Goal: Task Accomplishment & Management: Complete application form

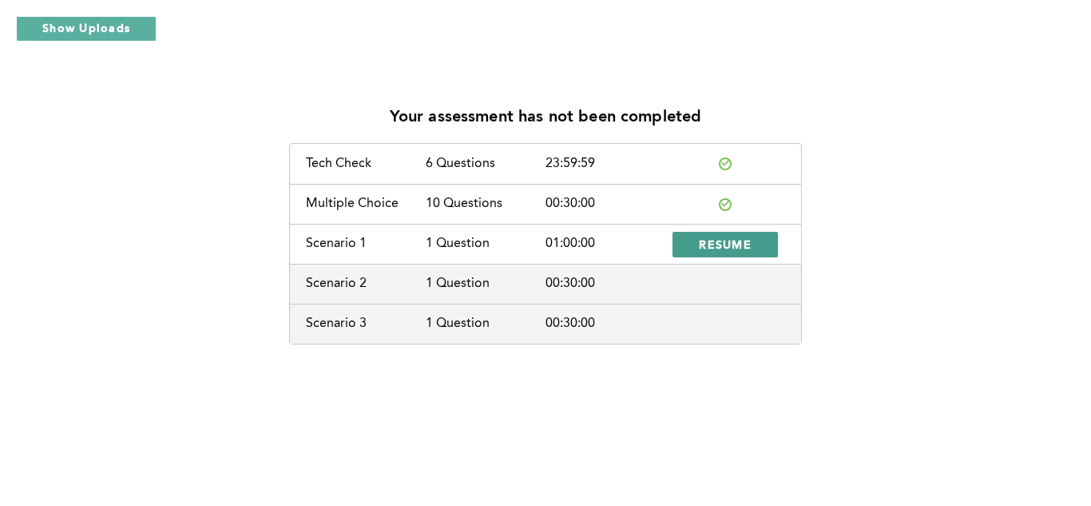
click at [747, 243] on span "RESUME" at bounding box center [725, 243] width 53 height 15
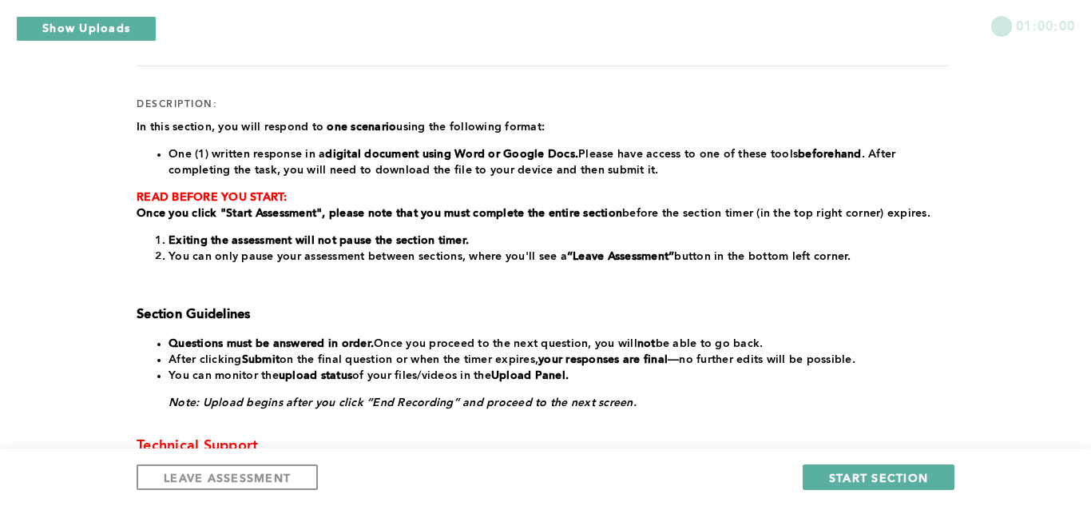
scroll to position [174, 0]
click at [847, 475] on span "START SECTION" at bounding box center [878, 477] width 99 height 15
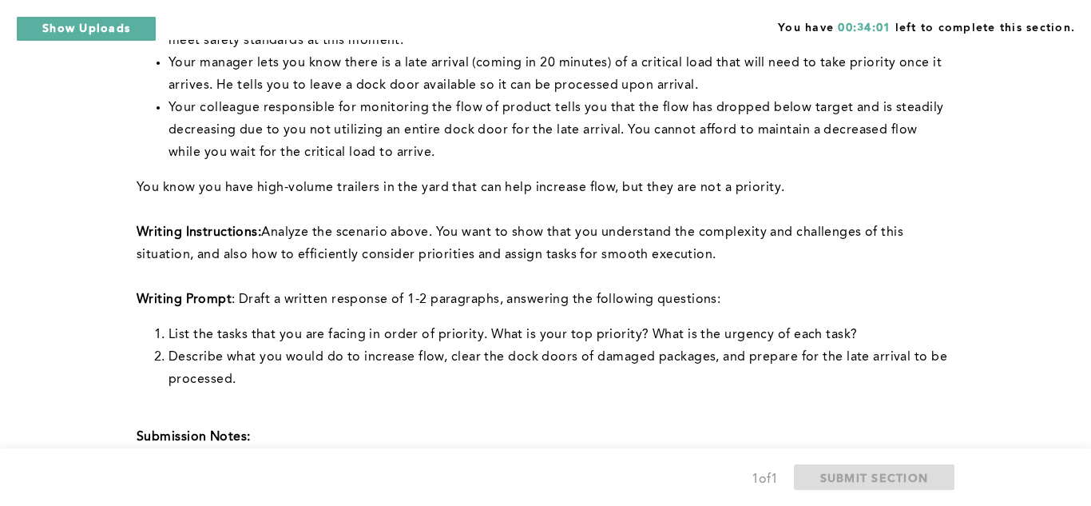
scroll to position [323, 0]
click at [6, 310] on div "You have 00:33:47 left to complete this section. Q1 Context: You are the Lead O…" at bounding box center [545, 286] width 1091 height 1218
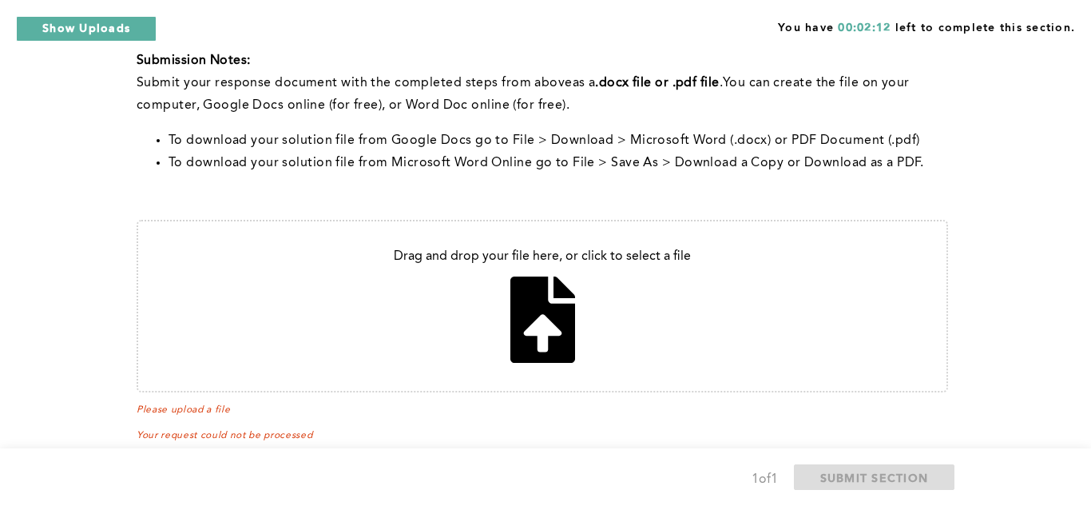
scroll to position [728, 0]
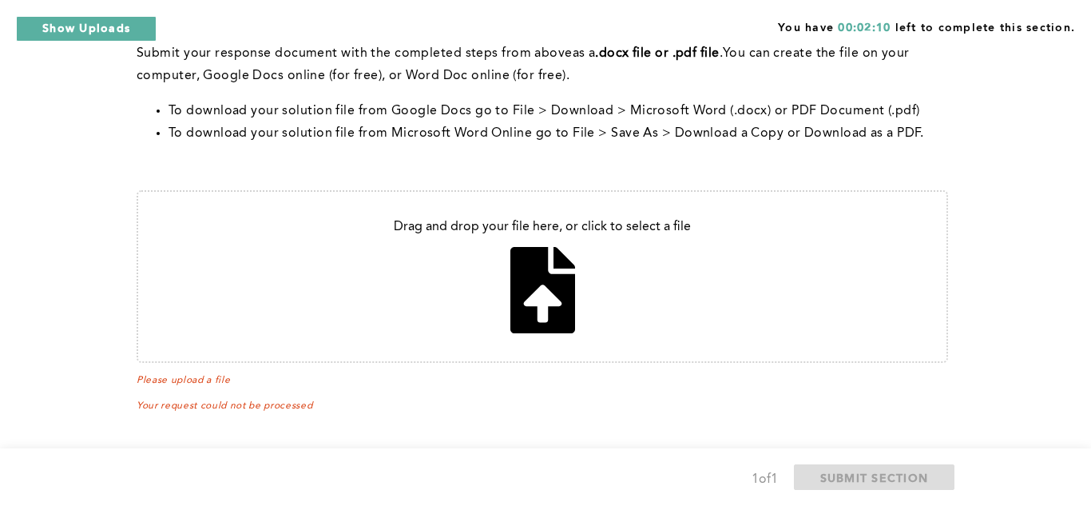
click at [563, 293] on input "file" at bounding box center [542, 276] width 808 height 169
type input "C:\fakepath\Untitled document - Google Docs.pdf 1"
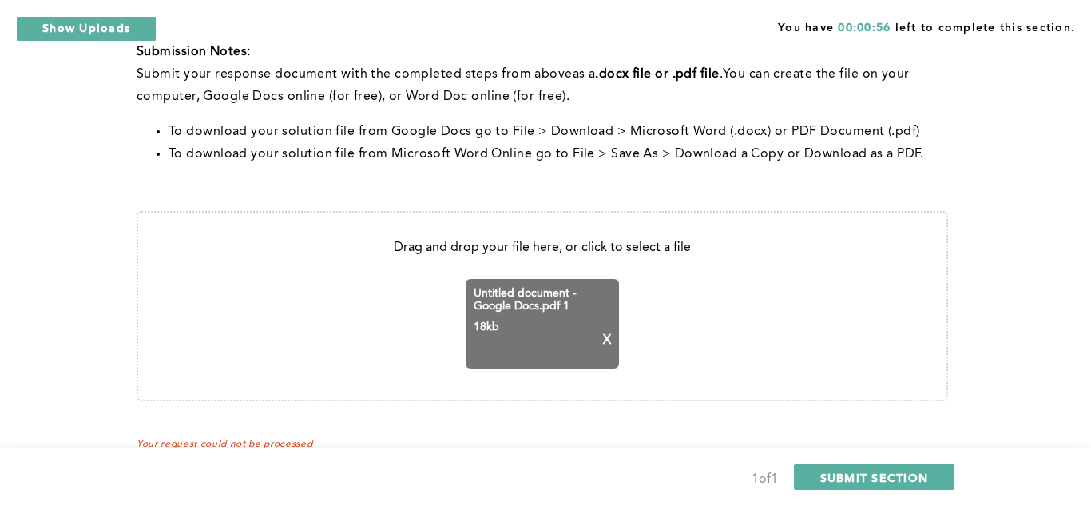
scroll to position [711, 0]
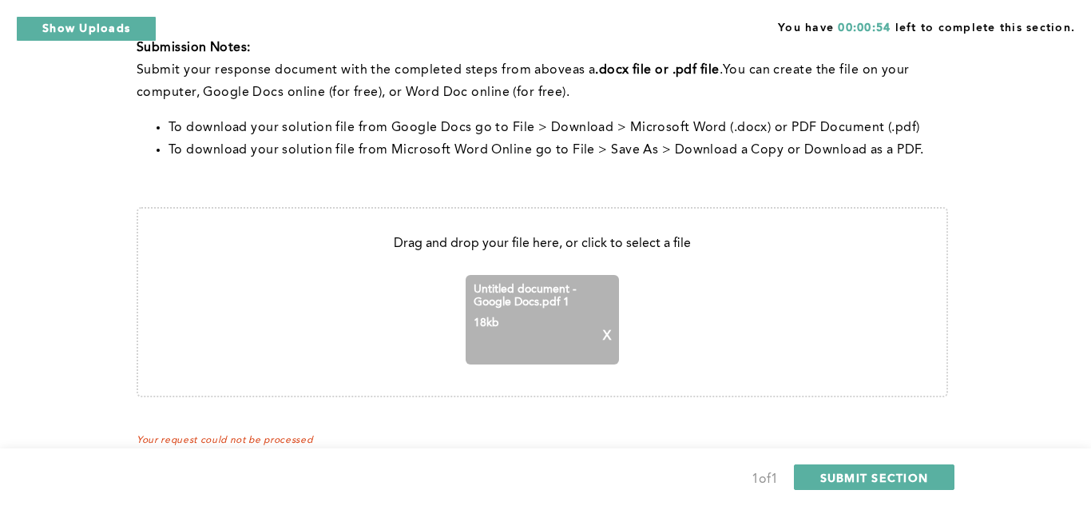
click at [605, 335] on p "X" at bounding box center [607, 336] width 8 height 14
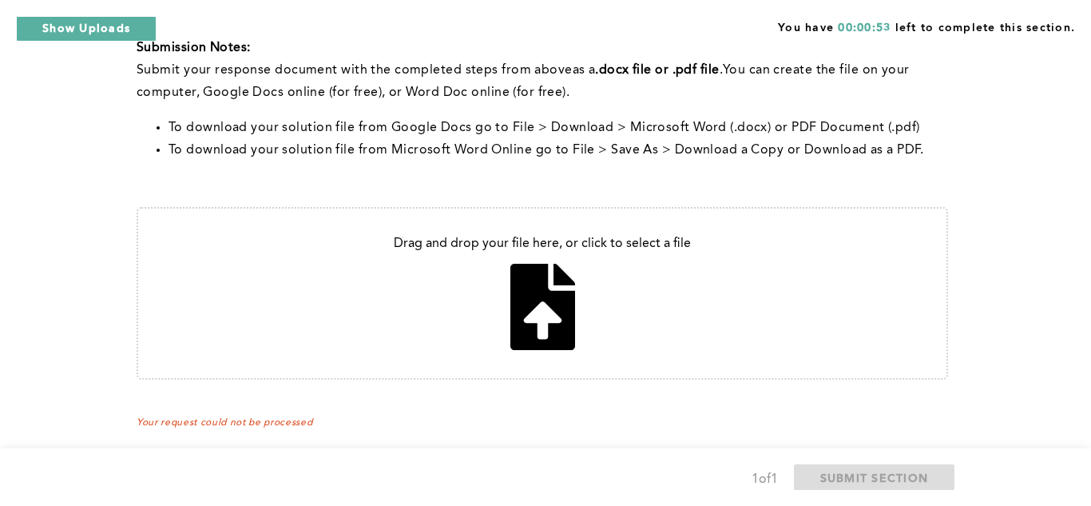
click at [550, 327] on input "file" at bounding box center [542, 292] width 808 height 169
type input "C:\fakepath\Untitled document - Google Docs.pdf 2"
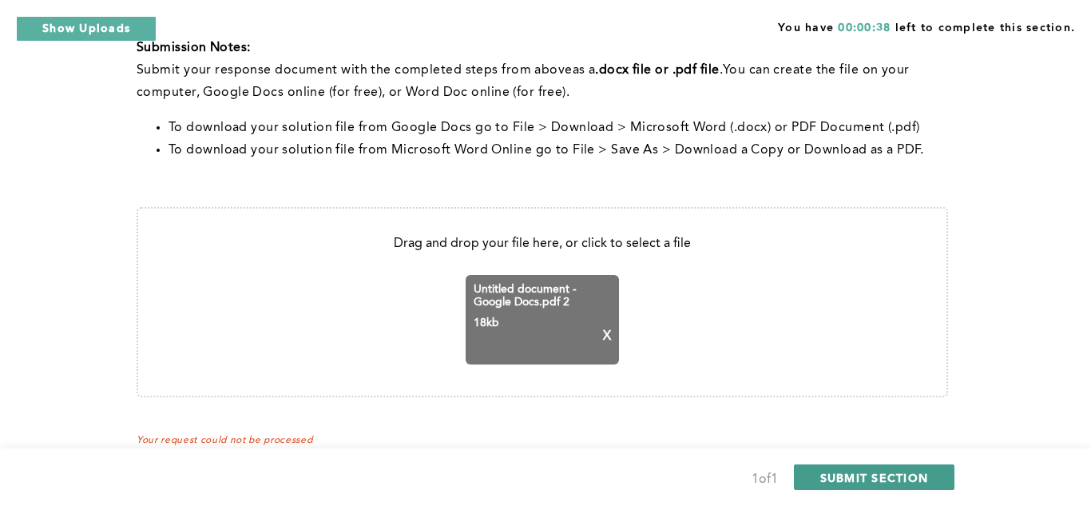
click at [847, 474] on span "SUBMIT SECTION" at bounding box center [874, 477] width 109 height 15
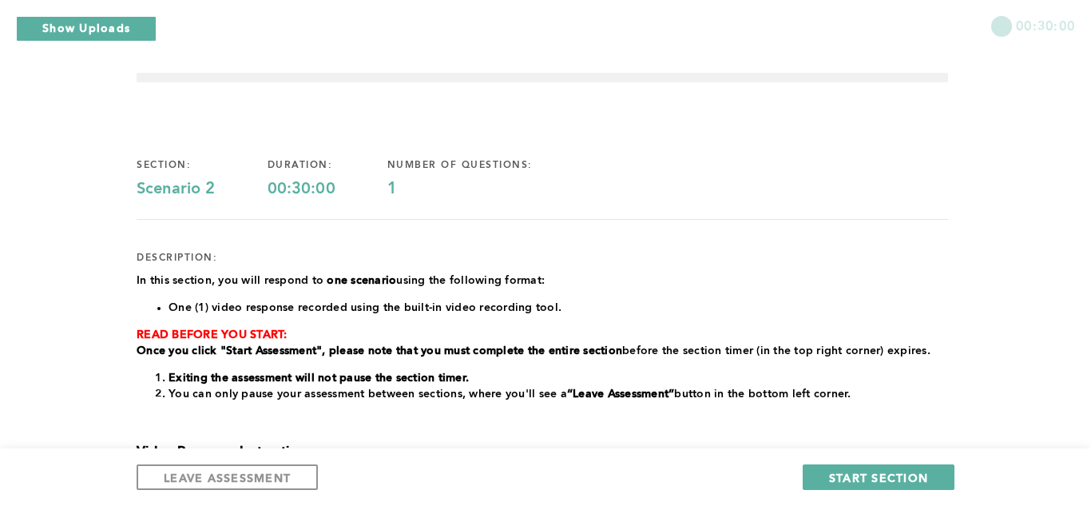
scroll to position [0, 0]
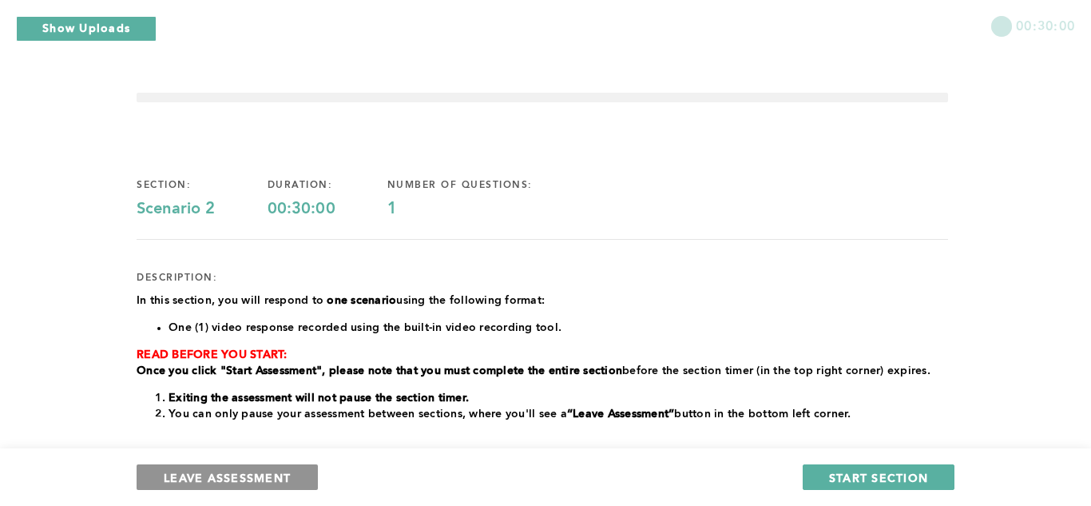
click at [221, 472] on span "LEAVE ASSESSMENT" at bounding box center [227, 477] width 127 height 15
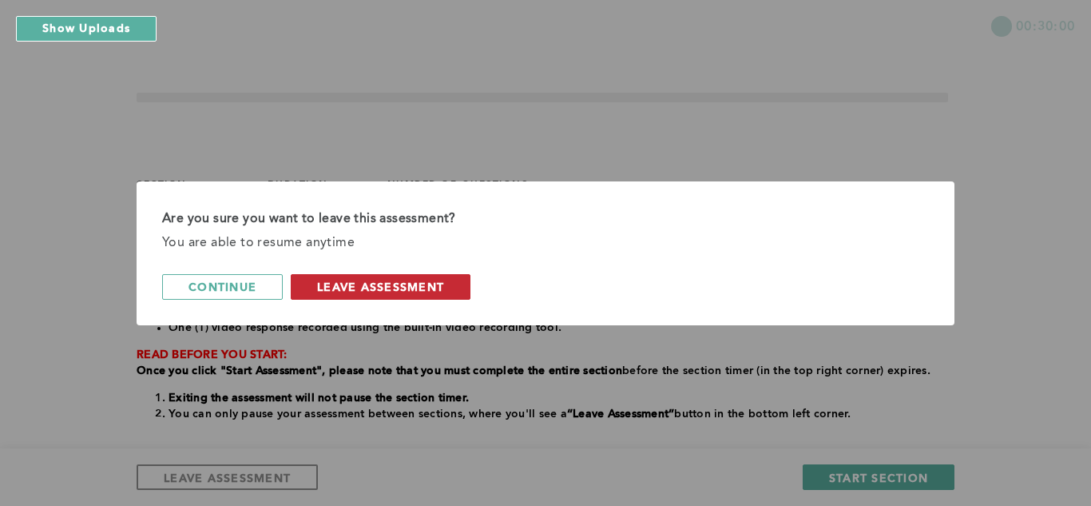
click at [333, 277] on button "leave assessment" at bounding box center [381, 287] width 180 height 26
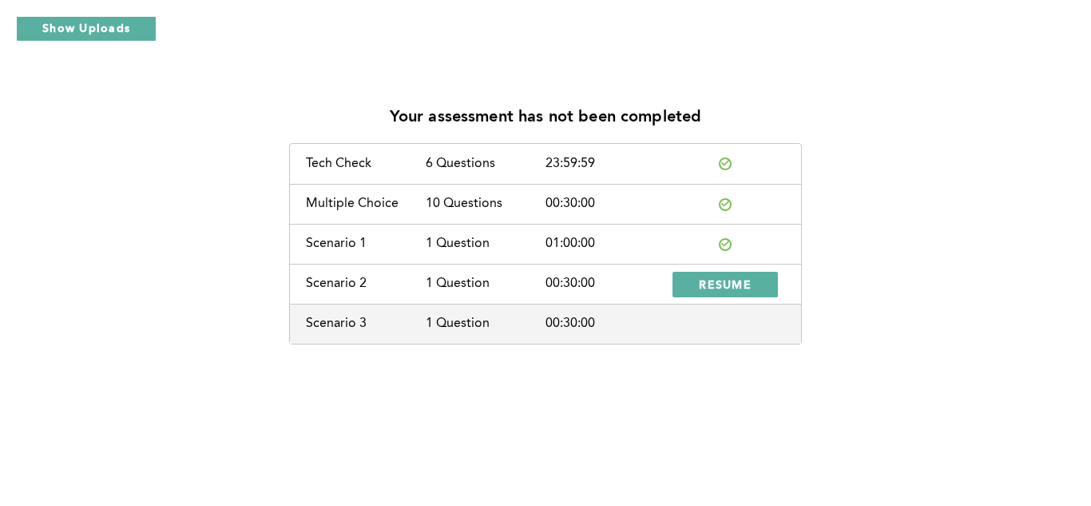
click at [725, 244] on icon at bounding box center [725, 243] width 8 height 6
